Goal: Check status: Check status

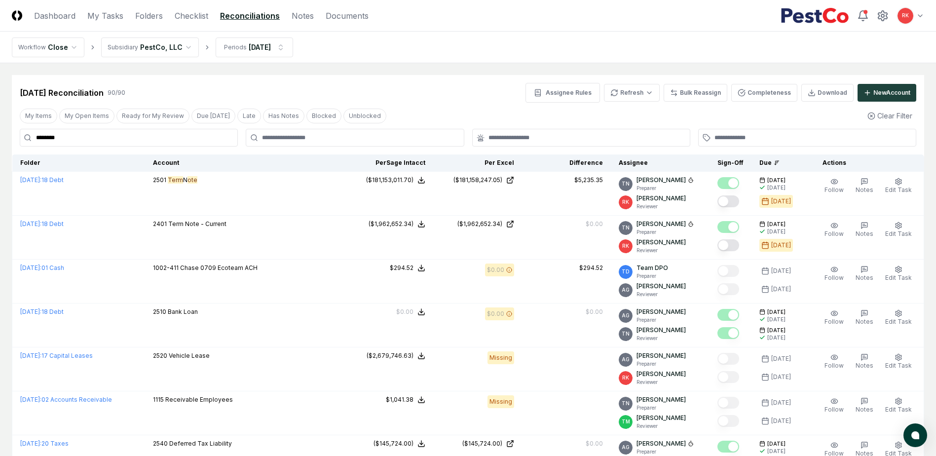
drag, startPoint x: 75, startPoint y: 136, endPoint x: -143, endPoint y: 117, distance: 218.4
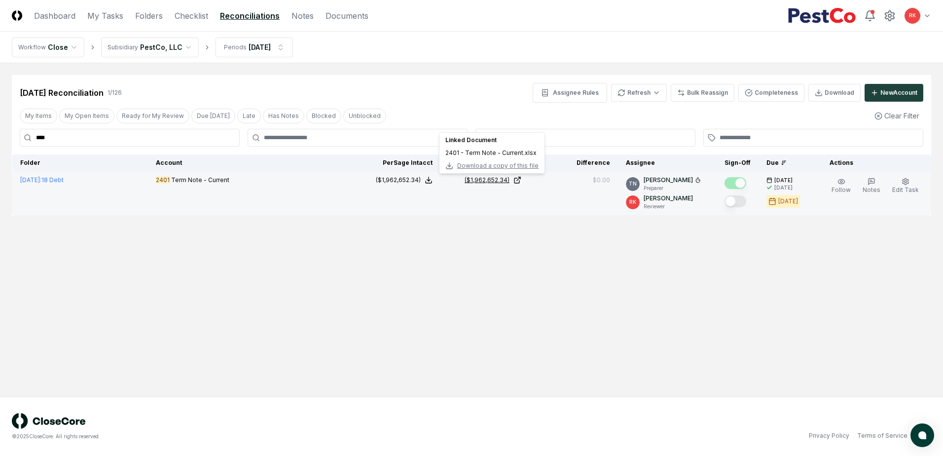
click at [496, 184] on div "($1,962,652.34)" at bounding box center [487, 180] width 45 height 9
click at [490, 177] on div "($1,962,652.34)" at bounding box center [487, 180] width 45 height 9
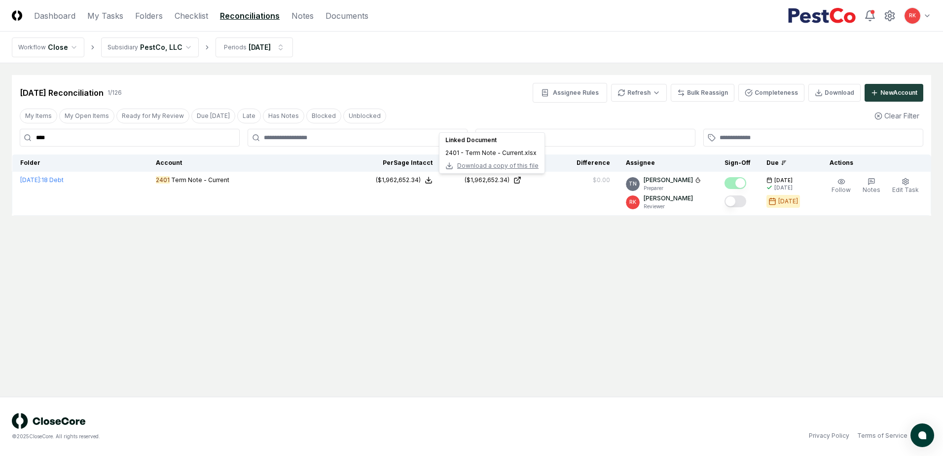
click at [127, 140] on input "****" at bounding box center [130, 138] width 220 height 18
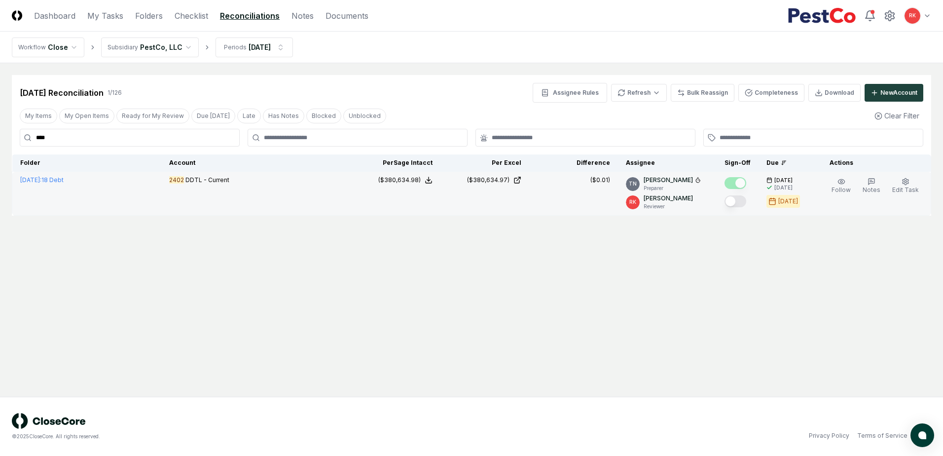
click at [226, 175] on td "2402 DDTL - Current" at bounding box center [256, 194] width 190 height 44
click at [482, 176] on div "($380,634.97)" at bounding box center [488, 180] width 42 height 9
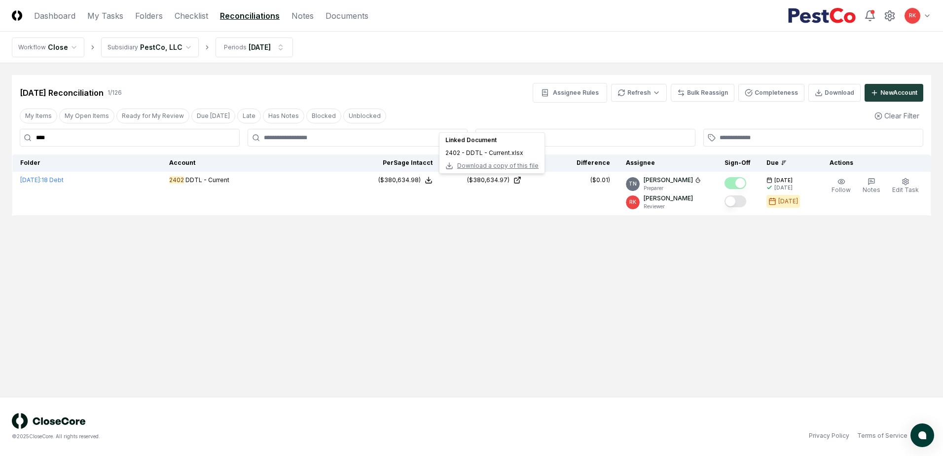
drag, startPoint x: 142, startPoint y: 140, endPoint x: -157, endPoint y: 116, distance: 299.4
click at [0, 116] on html "CloseCore Dashboard My Tasks Folders Checklist Reconciliations Notes Documents …" at bounding box center [471, 228] width 943 height 456
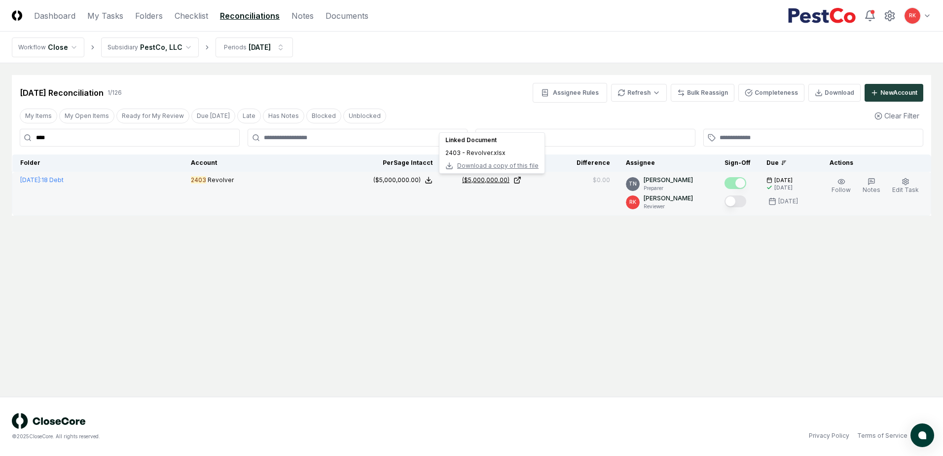
click at [477, 182] on div "($5,000,000.00)" at bounding box center [485, 180] width 47 height 9
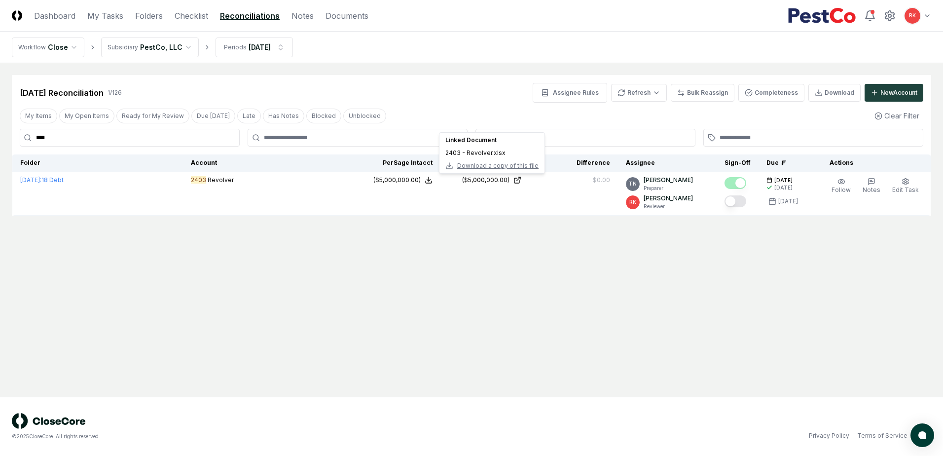
drag, startPoint x: 77, startPoint y: 135, endPoint x: -215, endPoint y: 155, distance: 292.8
click at [0, 155] on html "CloseCore Dashboard My Tasks Folders Checklist Reconciliations Notes Documents …" at bounding box center [471, 228] width 943 height 456
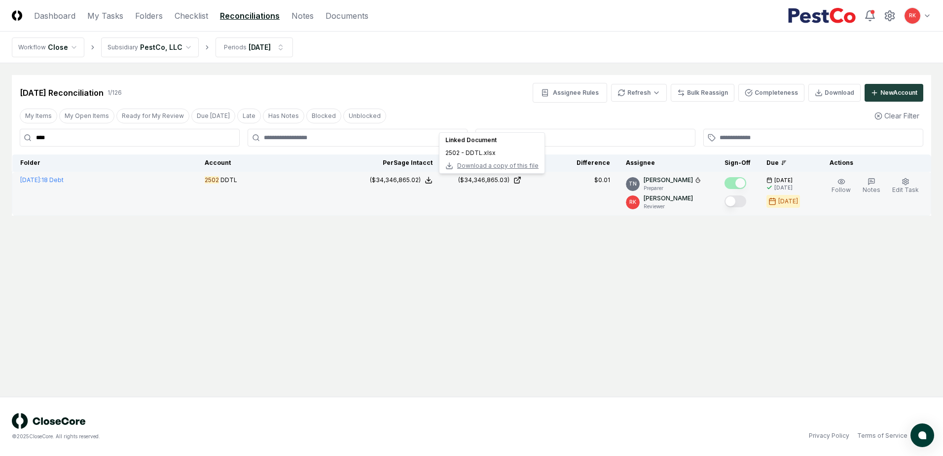
drag, startPoint x: 486, startPoint y: 184, endPoint x: 485, endPoint y: 175, distance: 8.9
click at [485, 175] on td "($34,346,865.03) Linked Document 2502 - DDTL.xlsx Download a copy of this file …" at bounding box center [485, 194] width 89 height 44
click at [486, 177] on div "($34,346,865.03)" at bounding box center [483, 180] width 51 height 9
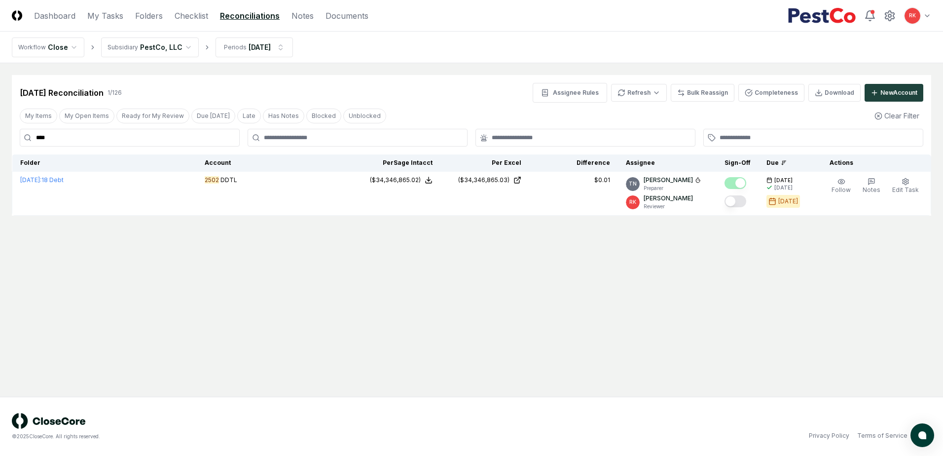
drag, startPoint x: 67, startPoint y: 132, endPoint x: -126, endPoint y: 129, distance: 193.0
click at [0, 129] on html "CloseCore Dashboard My Tasks Folders Checklist Reconciliations Notes Documents …" at bounding box center [471, 228] width 943 height 456
drag, startPoint x: 76, startPoint y: 139, endPoint x: -360, endPoint y: 81, distance: 440.0
click at [0, 81] on html "CloseCore Dashboard My Tasks Folders Checklist Reconciliations Notes Documents …" at bounding box center [471, 228] width 943 height 456
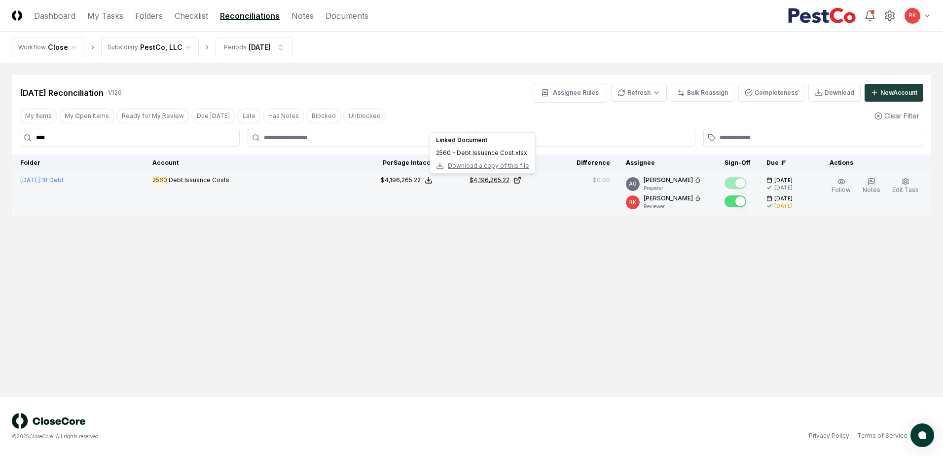
type input "****"
click at [490, 179] on div "$4,196,265.22" at bounding box center [490, 180] width 40 height 9
